Goal: Task Accomplishment & Management: Manage account settings

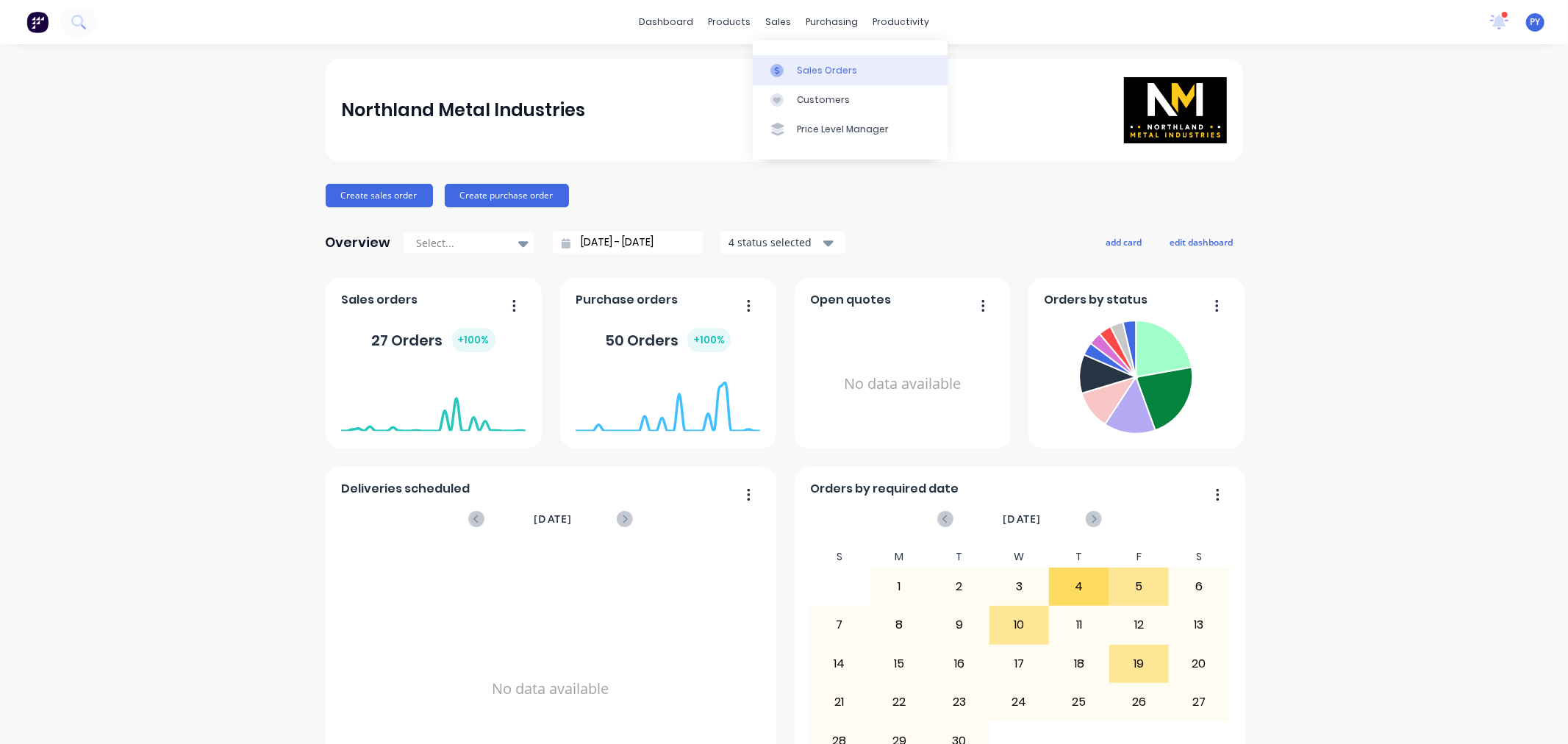
click at [838, 70] on div "Sales Orders" at bounding box center [827, 70] width 60 height 13
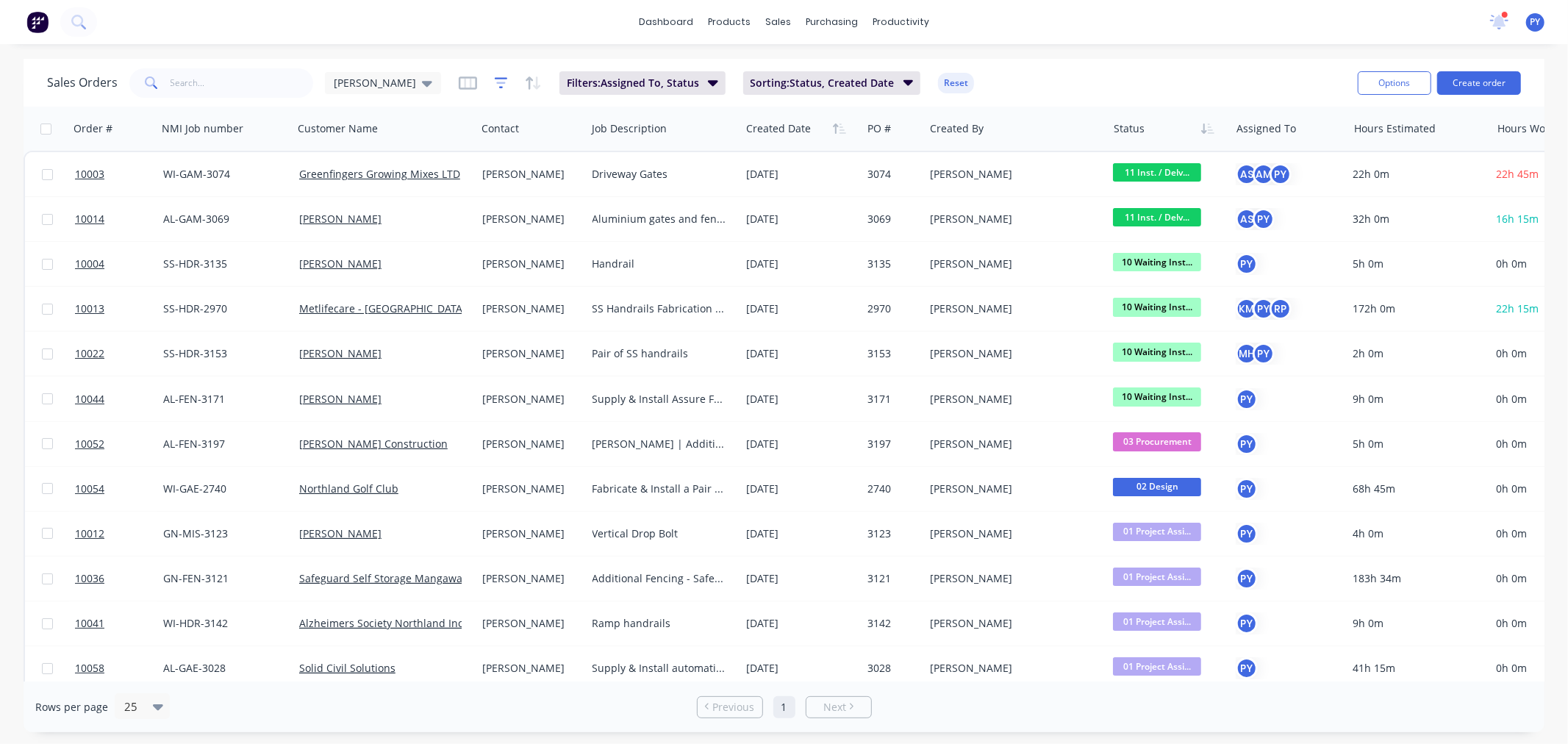
click at [495, 77] on icon "button" at bounding box center [501, 82] width 13 height 15
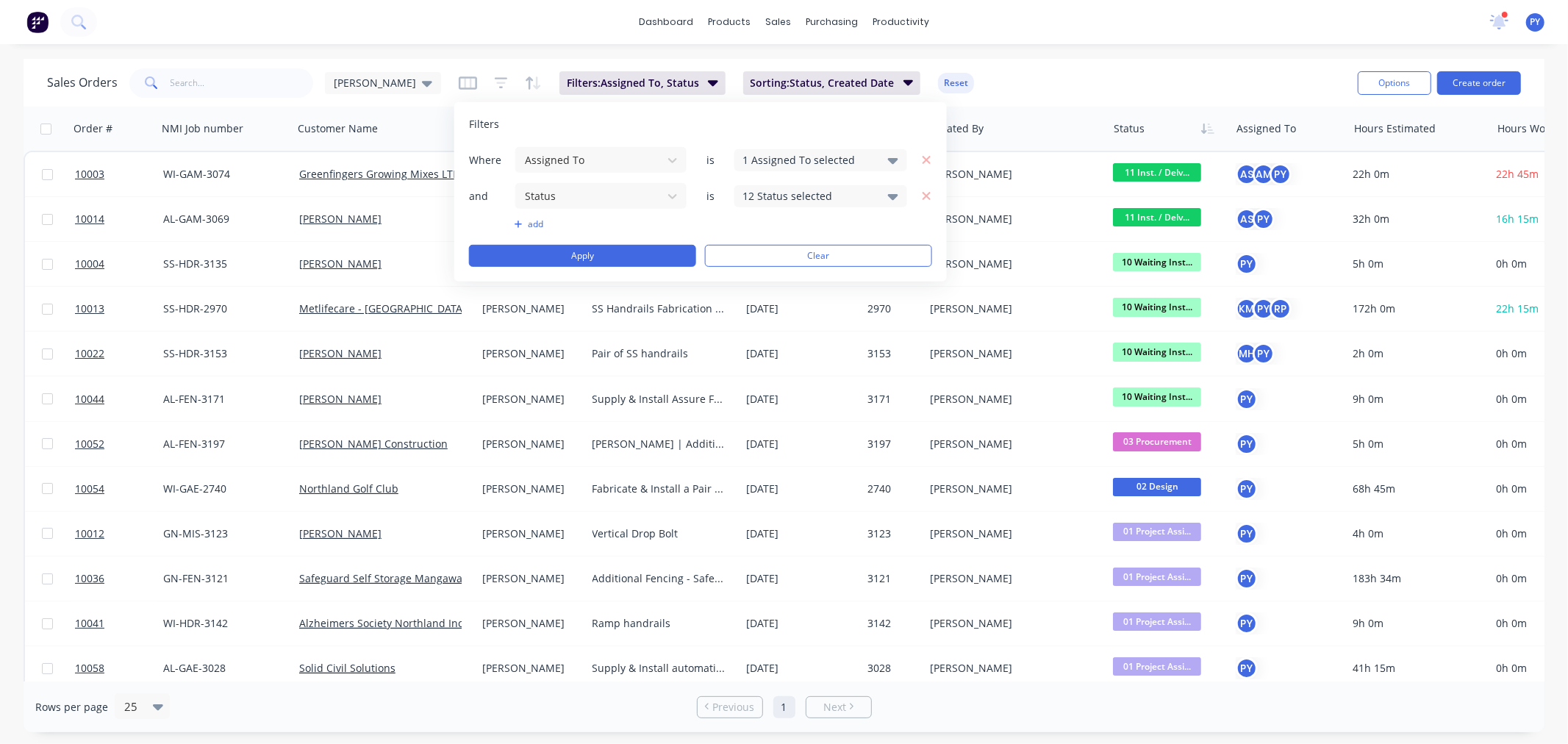
click at [891, 197] on icon at bounding box center [893, 197] width 10 height 6
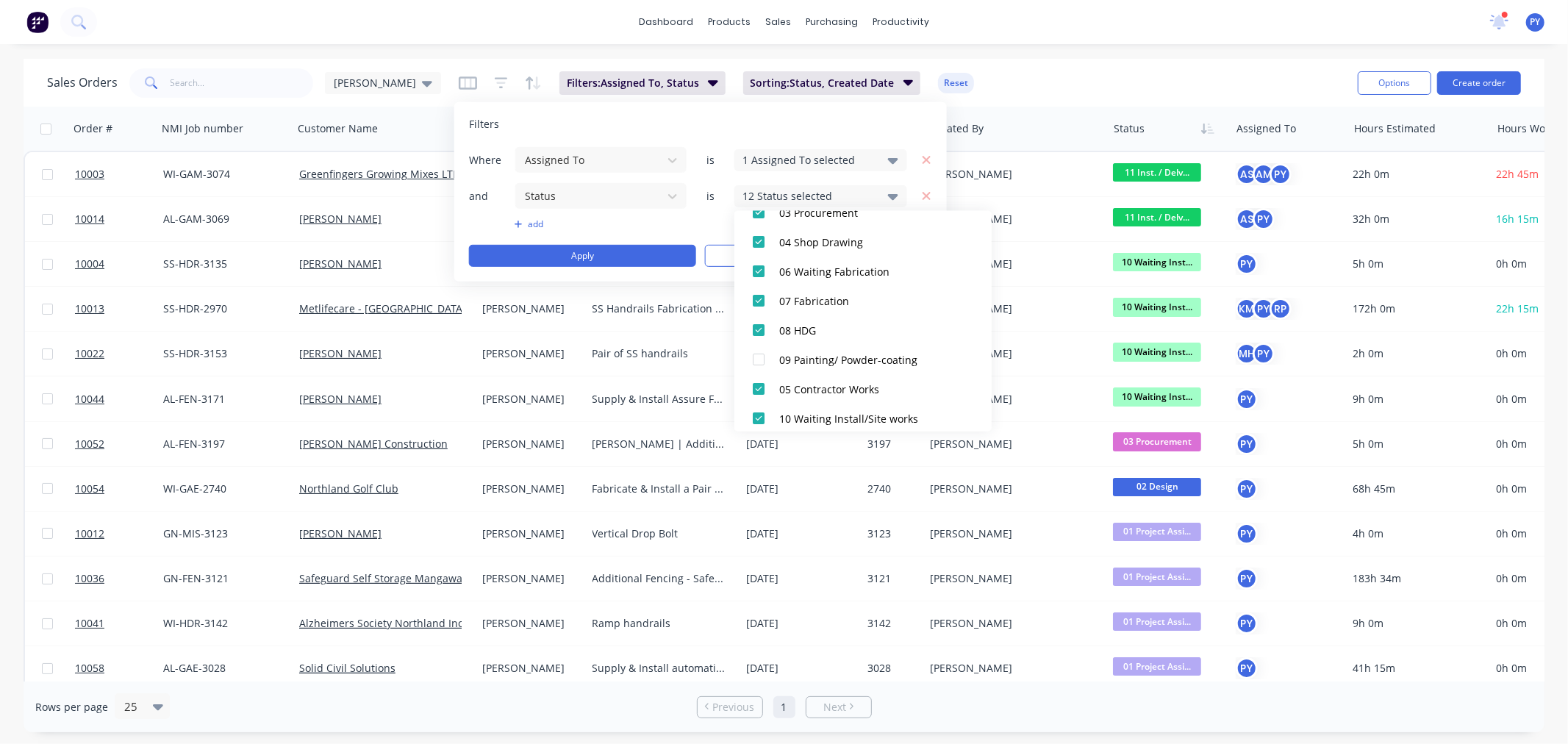
scroll to position [284, 0]
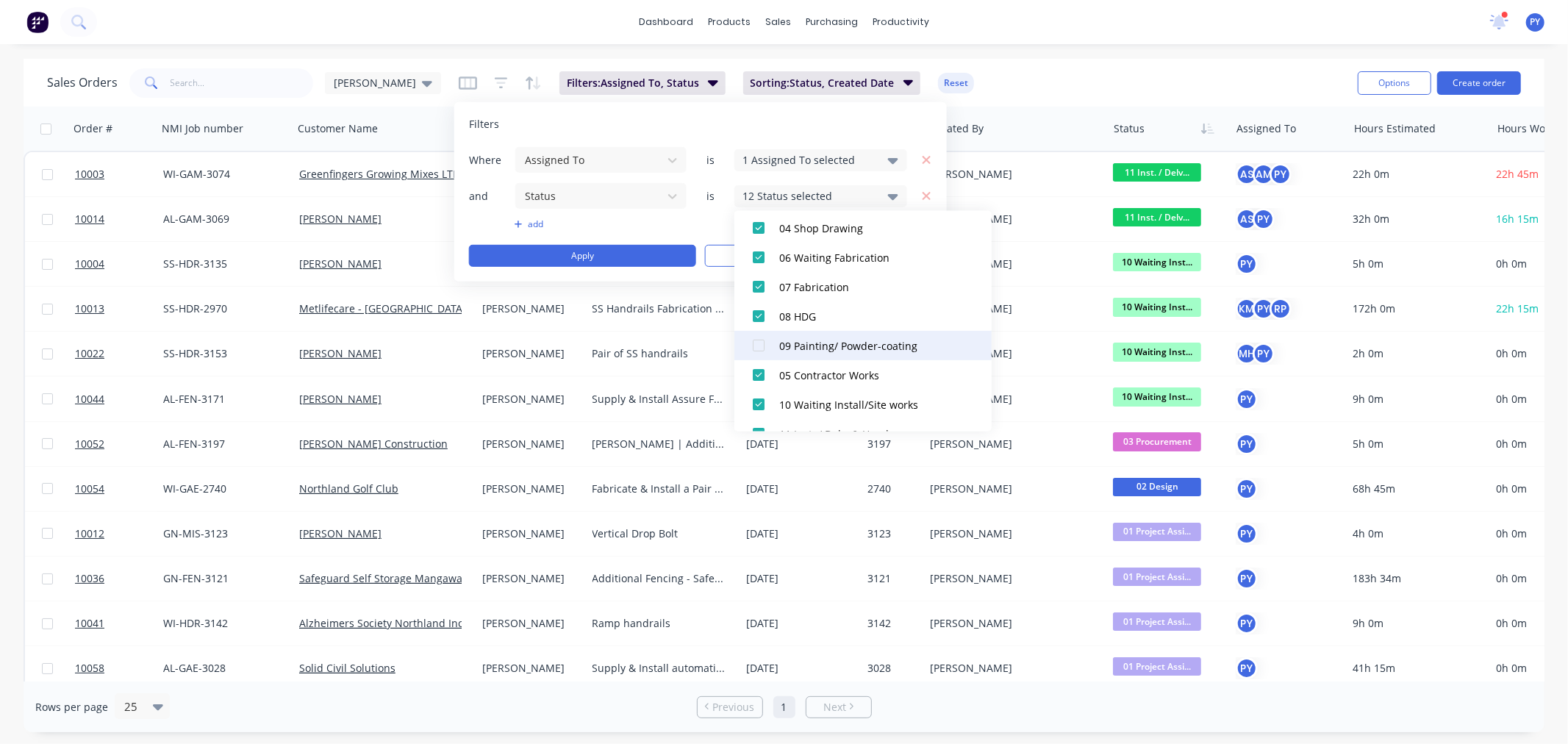
click at [761, 342] on div at bounding box center [759, 346] width 30 height 30
click at [833, 125] on div "Filters" at bounding box center [700, 124] width 463 height 15
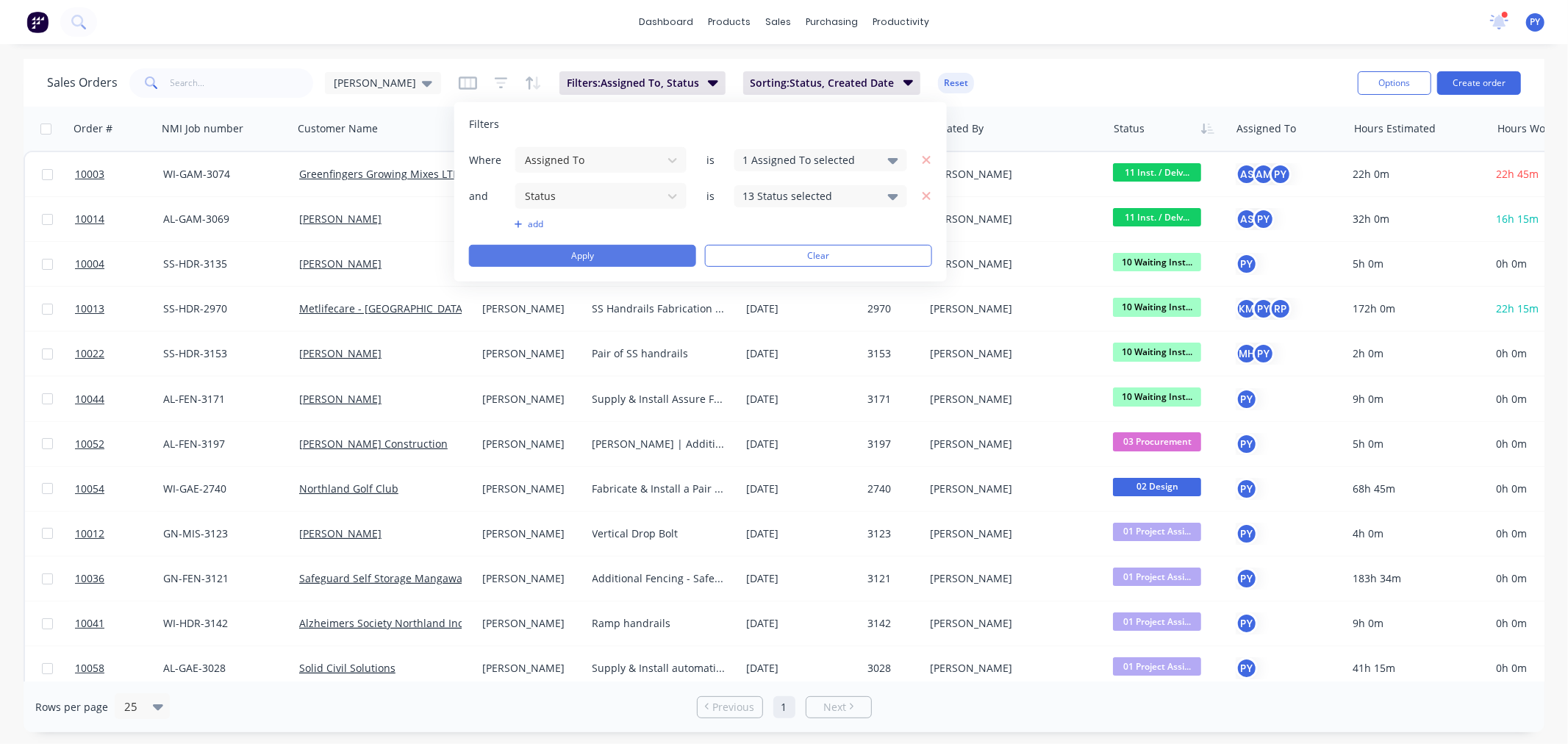
click at [614, 258] on button "Apply" at bounding box center [582, 255] width 227 height 22
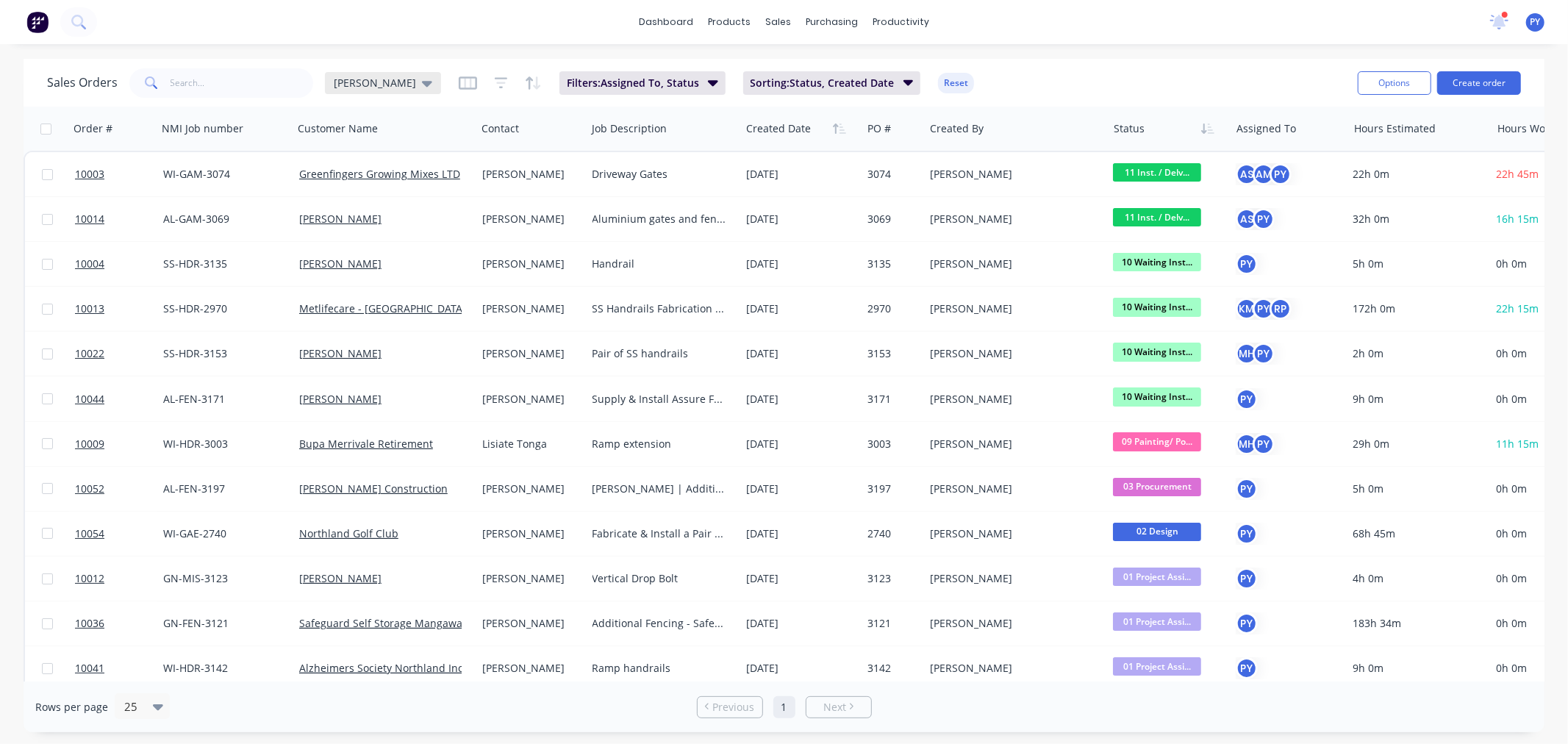
click at [394, 83] on div "[PERSON_NAME]" at bounding box center [382, 83] width 116 height 22
click at [512, 237] on button "edit" at bounding box center [513, 237] width 19 height 16
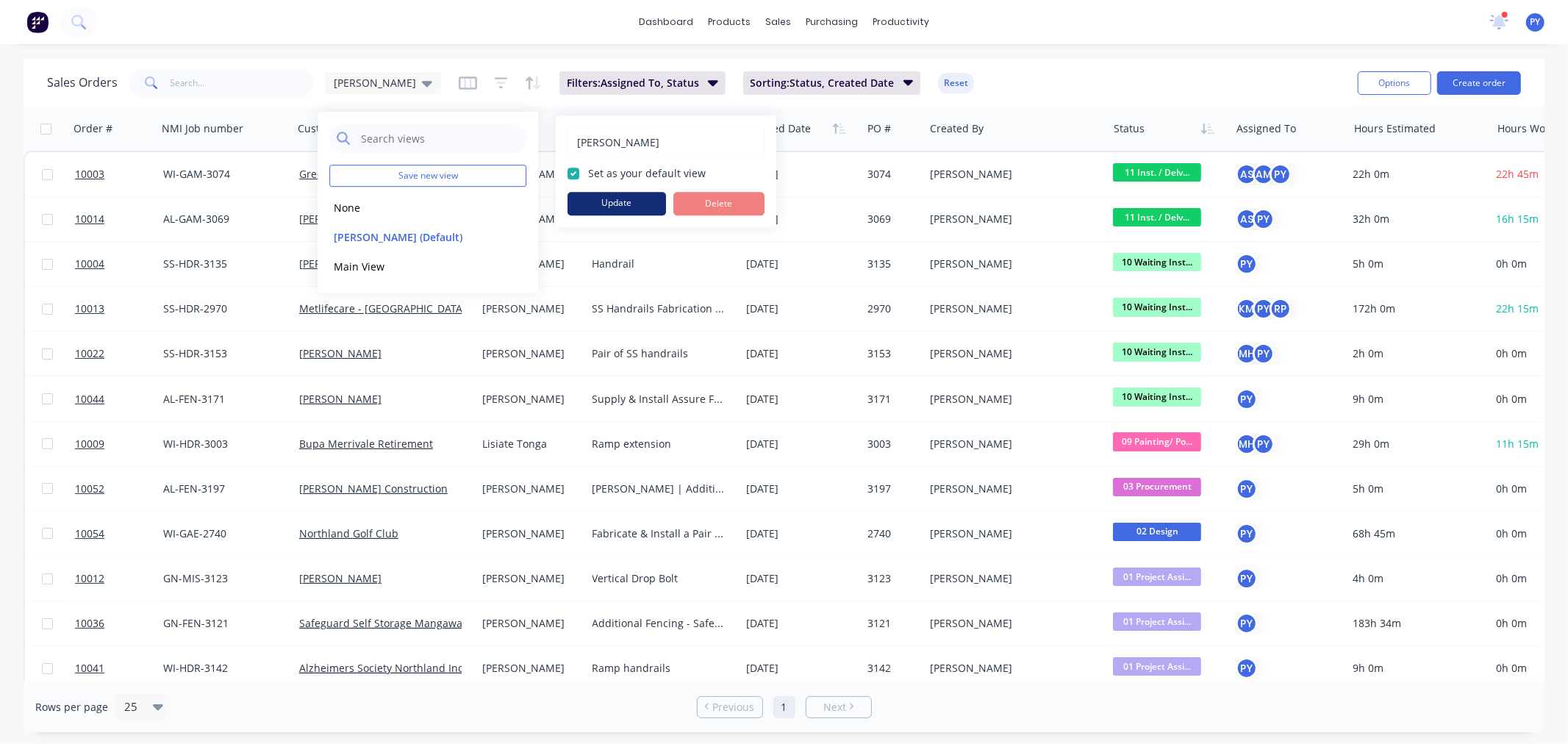
click at [616, 202] on button "Update" at bounding box center [617, 203] width 99 height 23
click at [1092, 79] on div "Sales Orders [PERSON_NAME] Jobs Filters: Assigned To, Status Sorting: Status, C…" at bounding box center [696, 82] width 1299 height 36
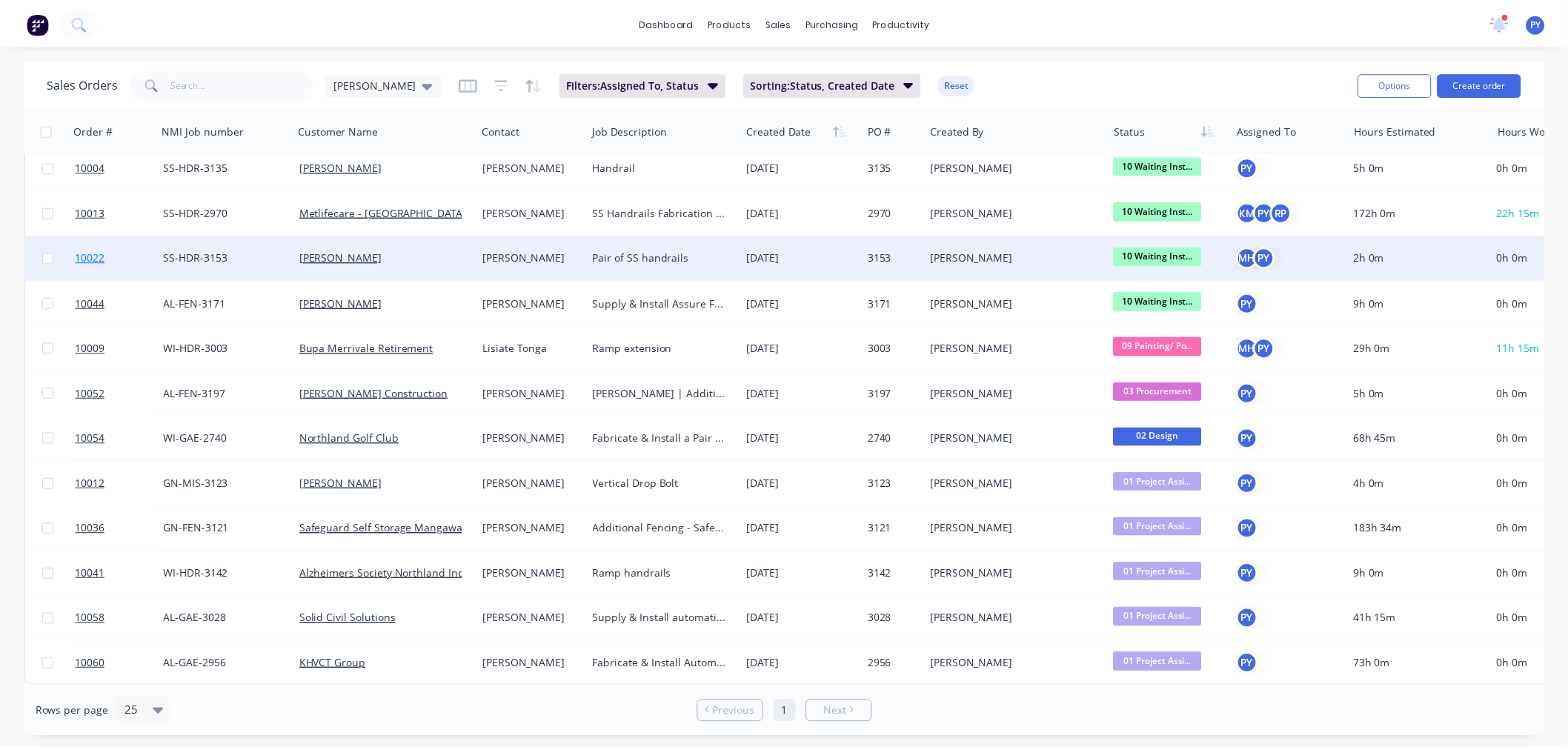
scroll to position [106, 0]
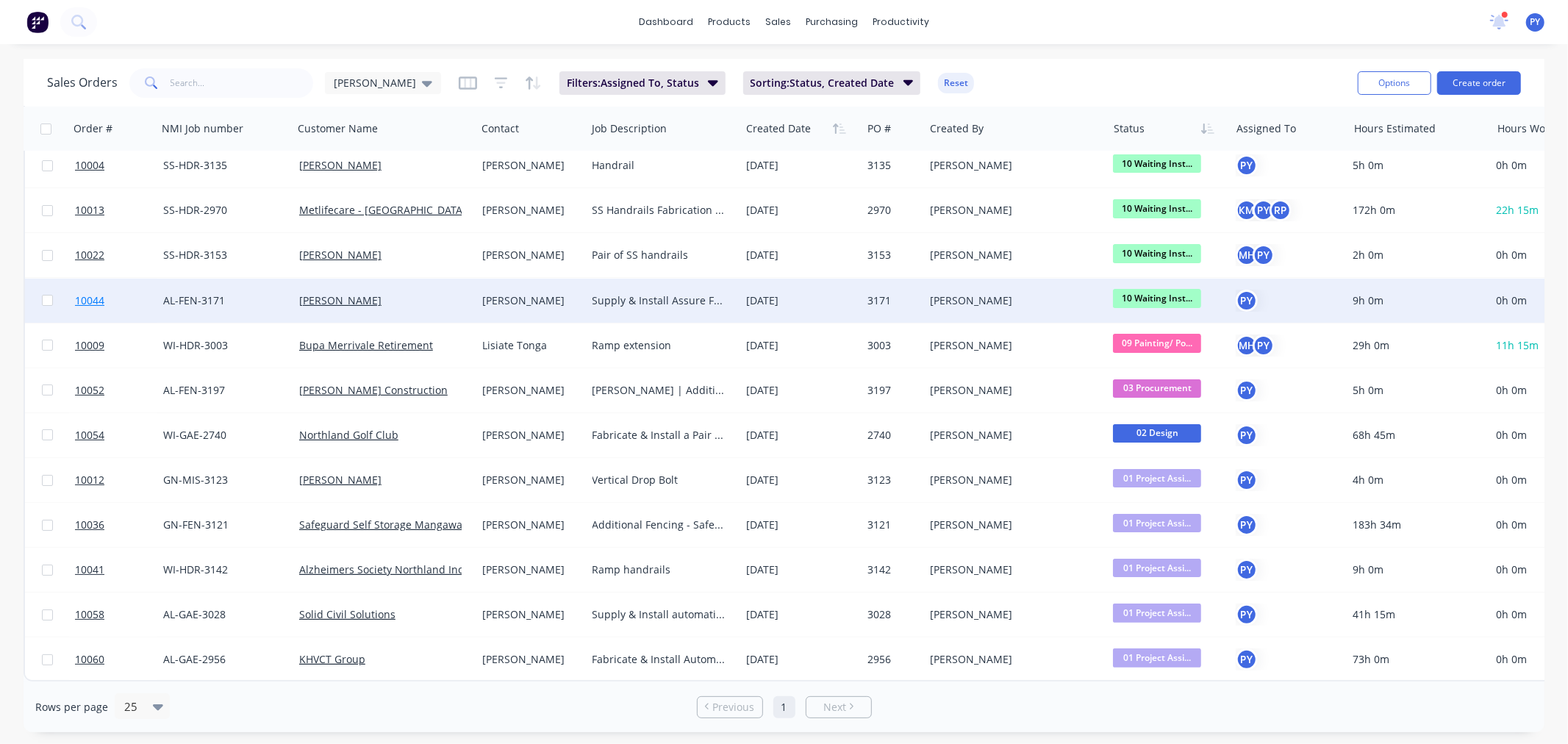
click at [99, 293] on span "10044" at bounding box center [90, 300] width 30 height 15
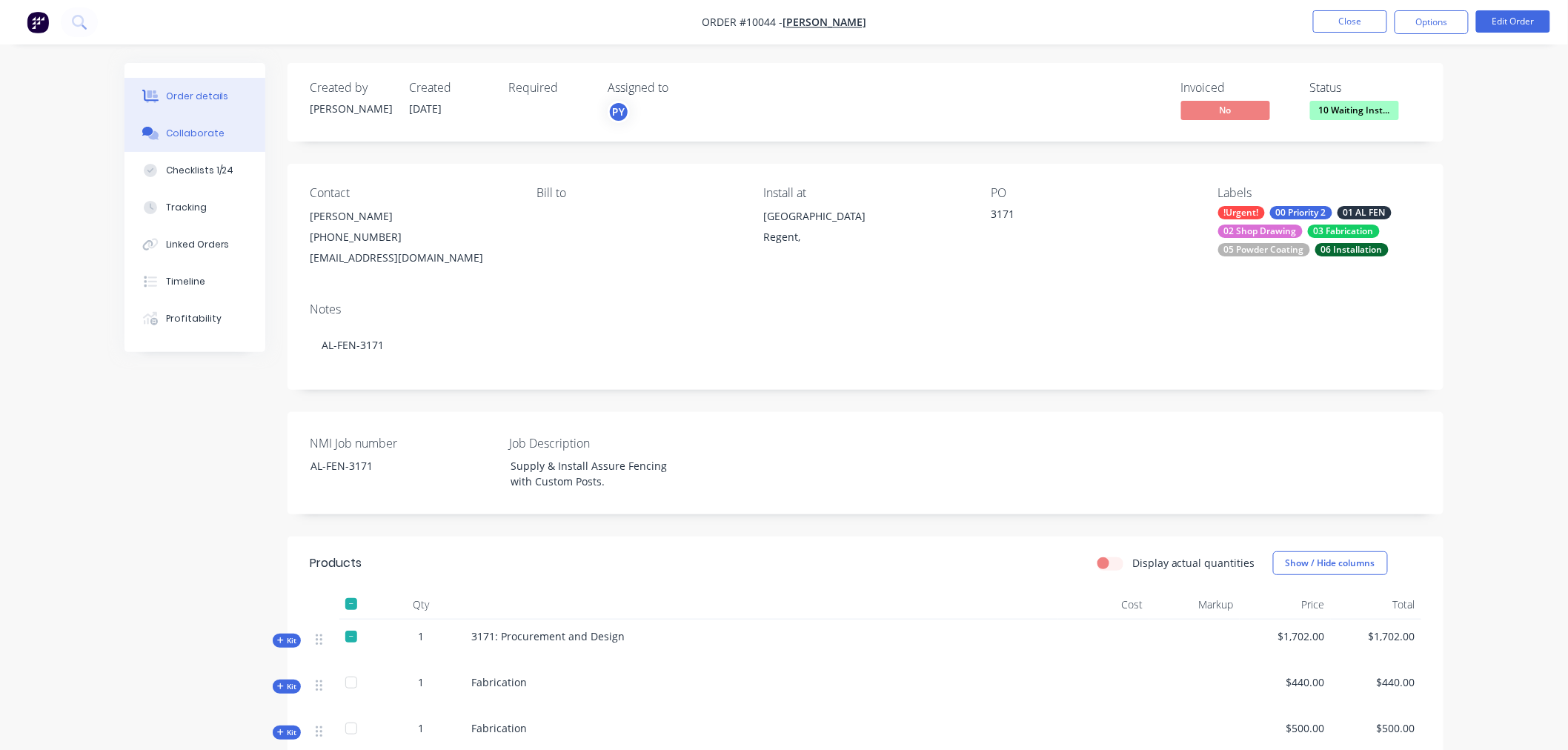
click at [181, 131] on div "Collaborate" at bounding box center [195, 133] width 59 height 13
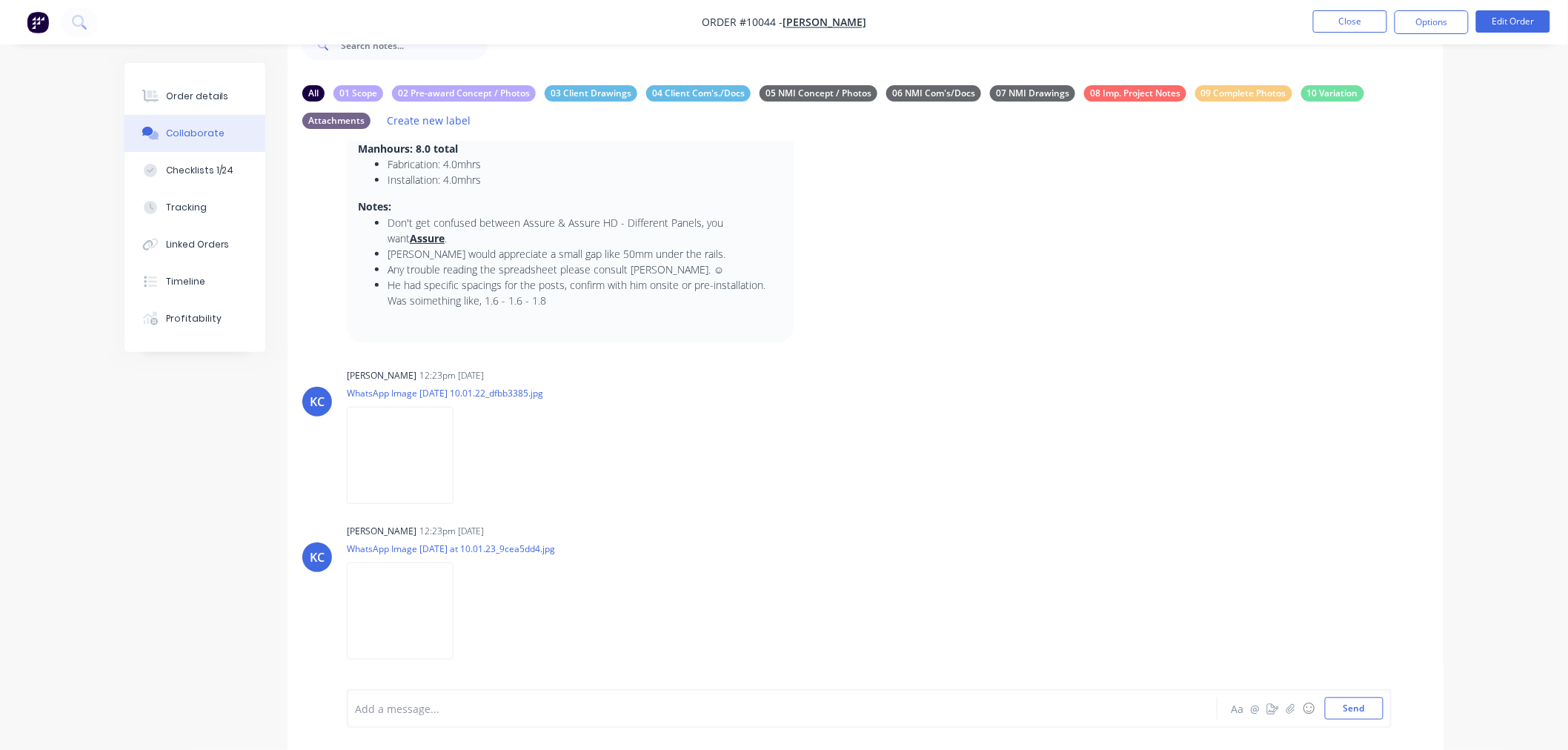
scroll to position [186, 0]
